Goal: Information Seeking & Learning: Learn about a topic

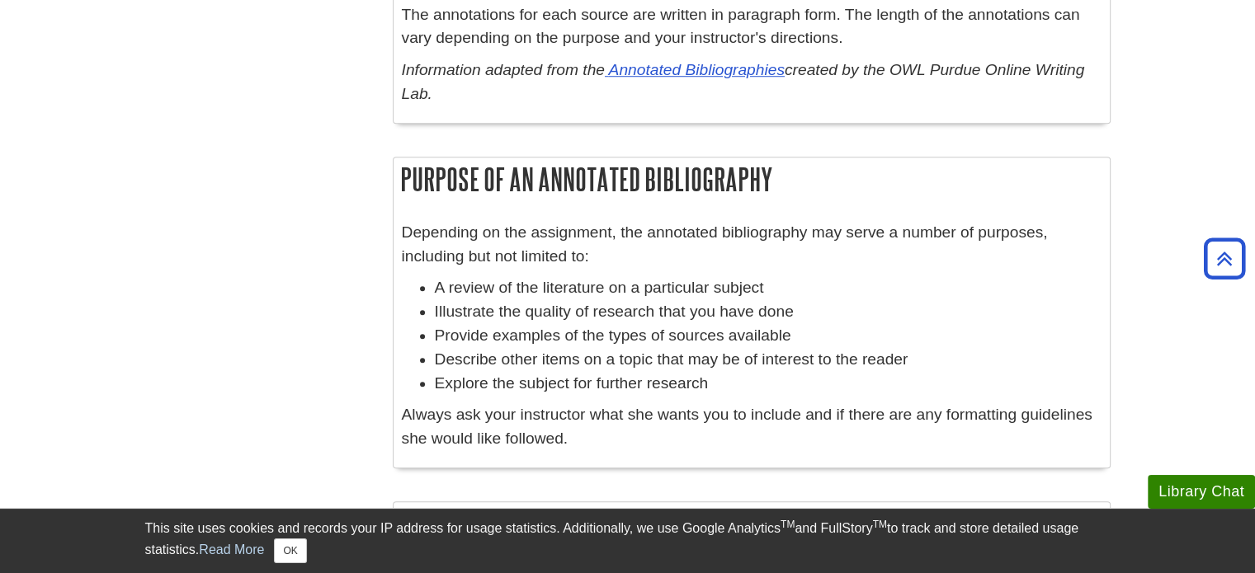
scroll to position [1402, 0]
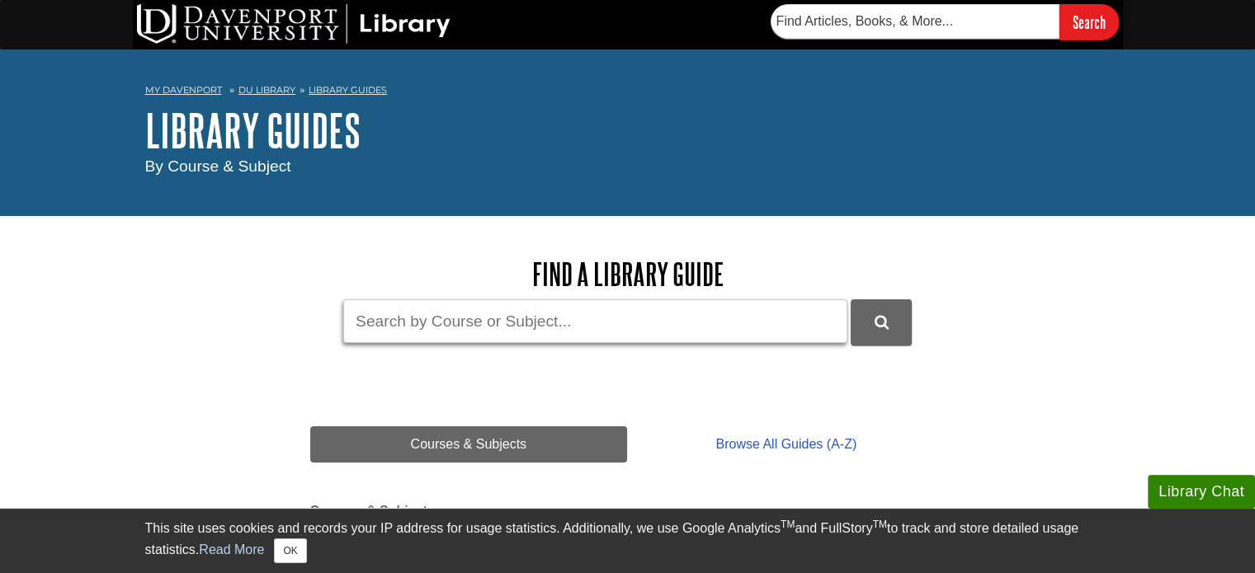
click at [440, 326] on input "Guide Search Terms" at bounding box center [595, 321] width 504 height 44
click at [850, 299] on button "DU Library Guides Search" at bounding box center [880, 321] width 61 height 45
drag, startPoint x: 533, startPoint y: 333, endPoint x: 127, endPoint y: 332, distance: 405.9
type input "apa title page"
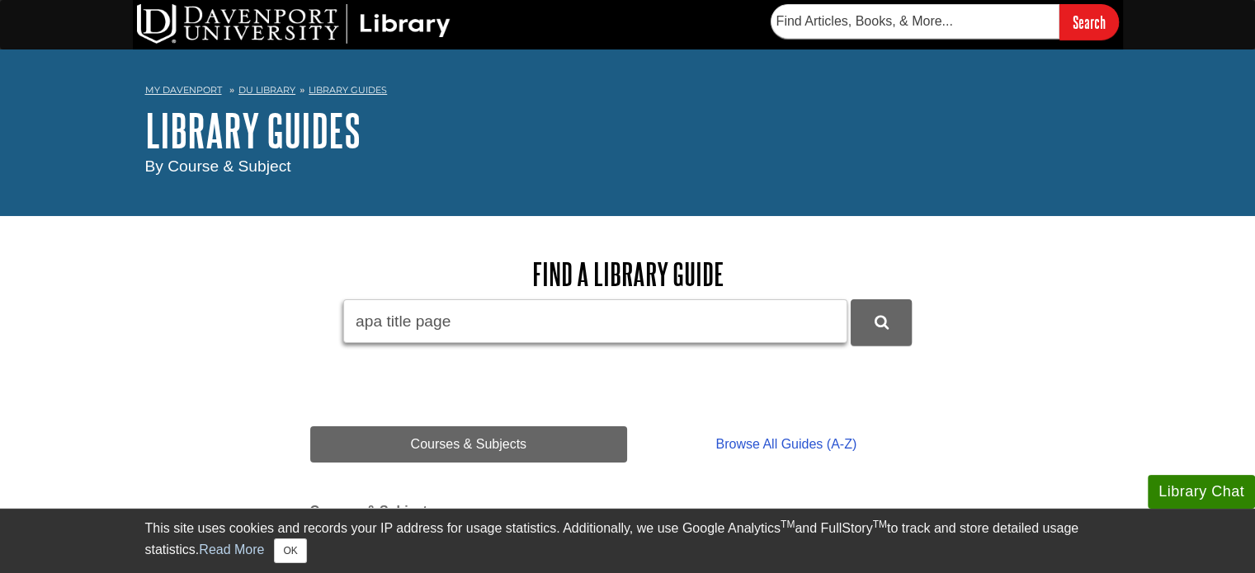
click at [850, 299] on button "DU Library Guides Search" at bounding box center [880, 321] width 61 height 45
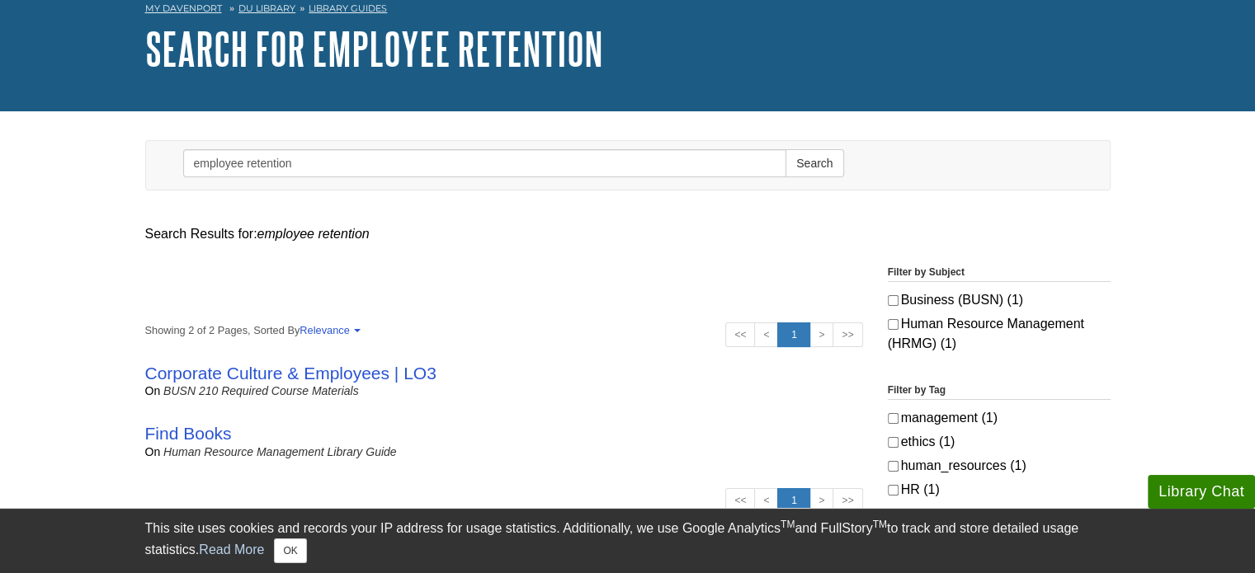
scroll to position [82, 0]
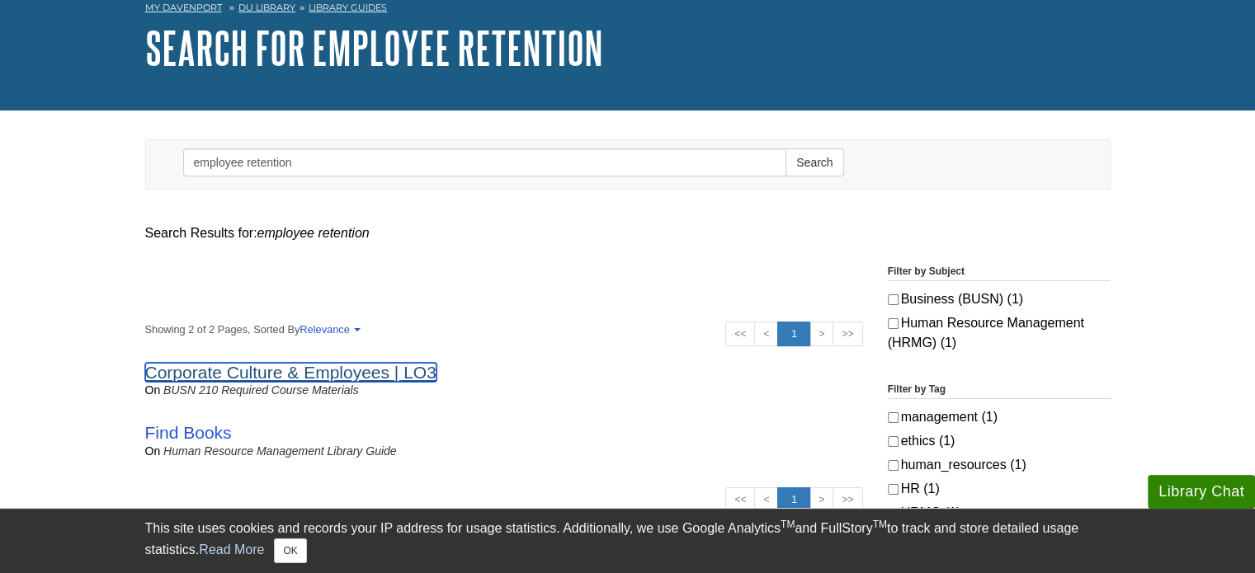
click at [358, 381] on link "Corporate Culture & Employees | LO3" at bounding box center [290, 372] width 291 height 19
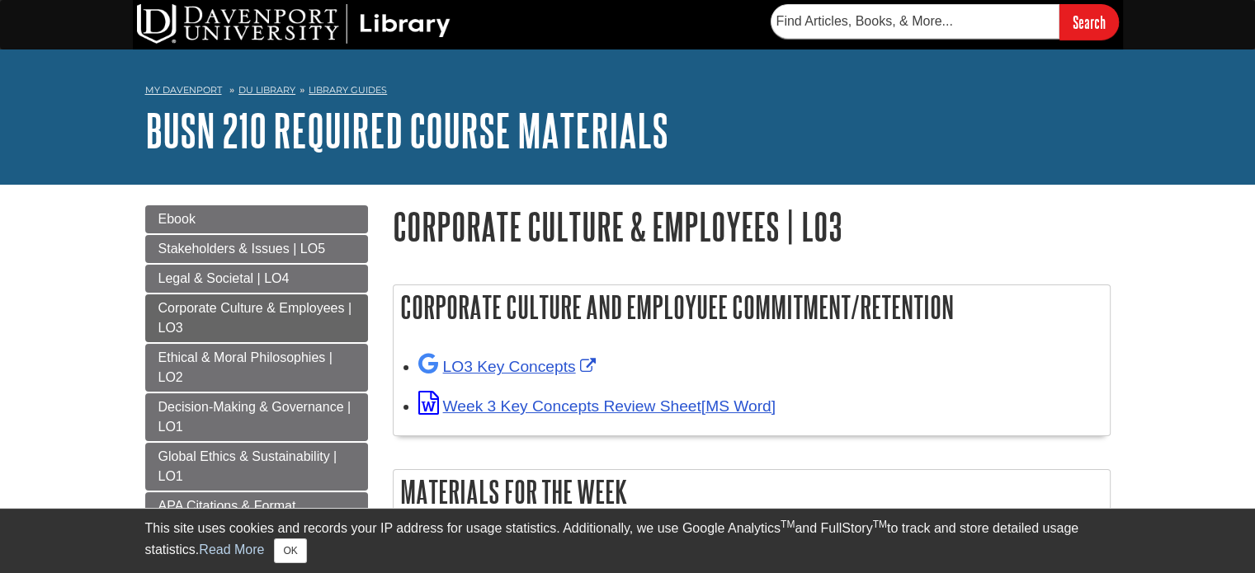
scroll to position [412, 0]
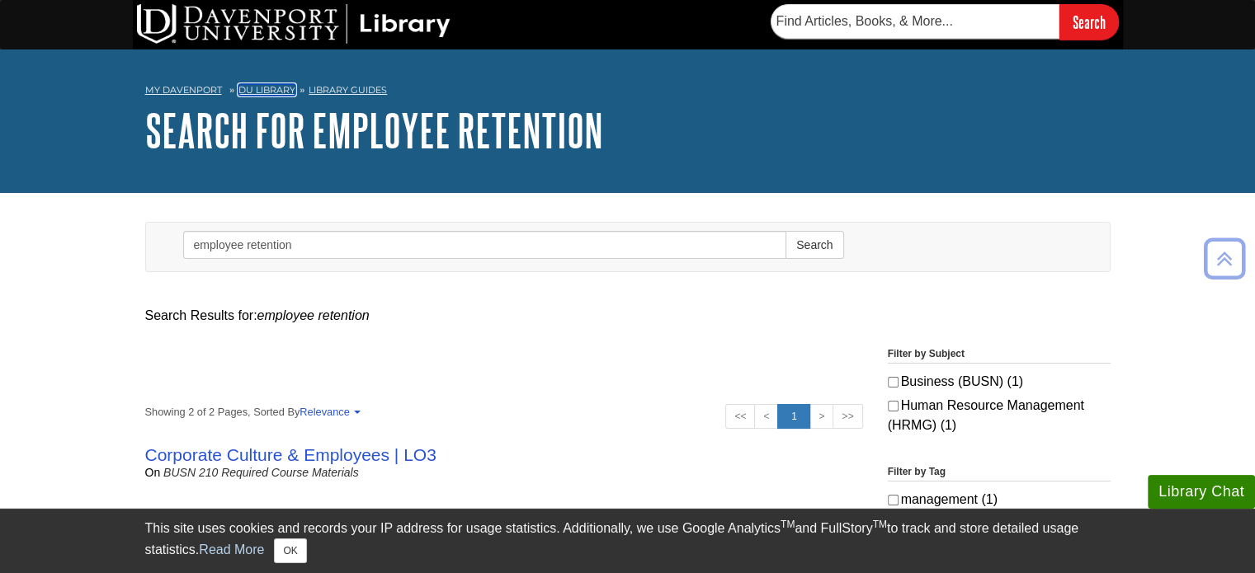
click at [251, 90] on link "DU Library" at bounding box center [266, 90] width 57 height 12
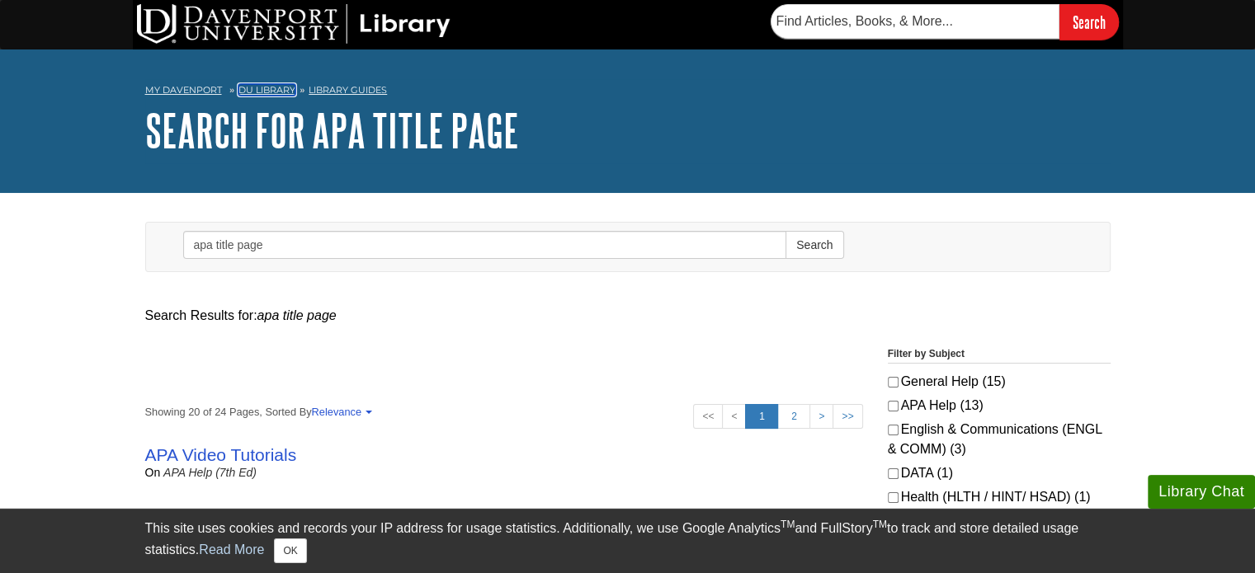
click at [283, 88] on link "DU Library" at bounding box center [266, 90] width 57 height 12
